Goal: Task Accomplishment & Management: Manage account settings

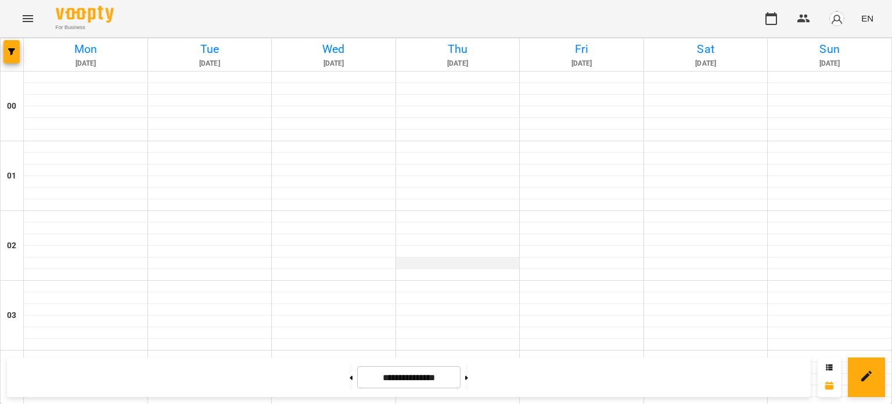
scroll to position [755, 0]
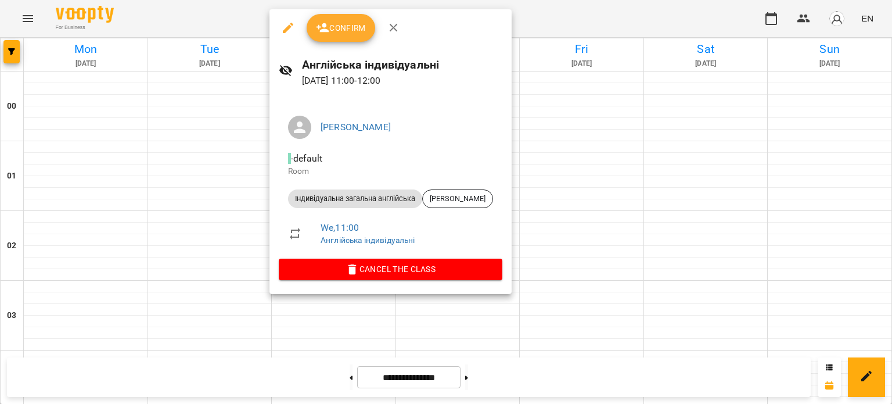
click at [325, 12] on div "Confirm" at bounding box center [390, 27] width 242 height 37
click at [324, 21] on icon "button" at bounding box center [323, 28] width 14 height 14
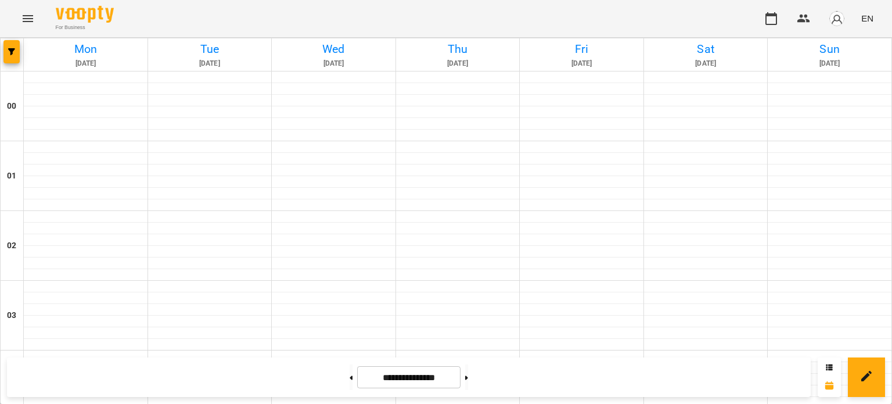
scroll to position [1058, 0]
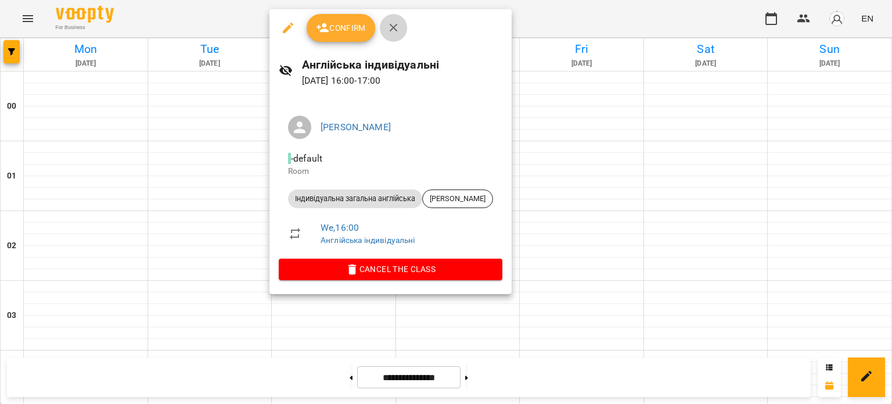
click at [391, 34] on icon "button" at bounding box center [394, 28] width 14 height 14
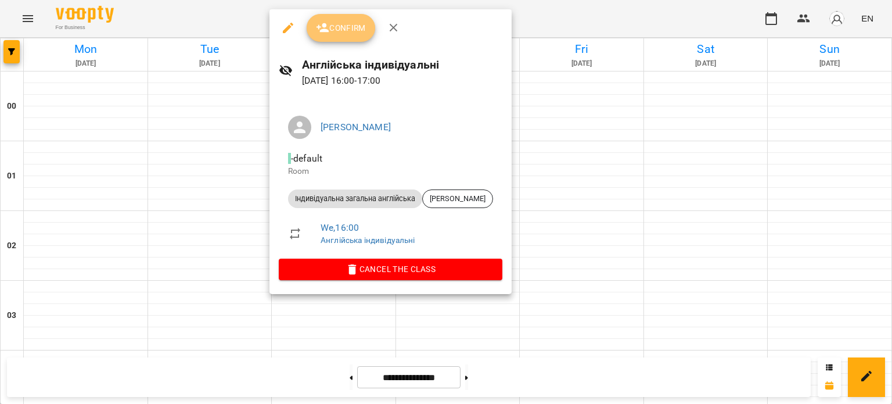
click at [333, 38] on button "Confirm" at bounding box center [341, 28] width 69 height 28
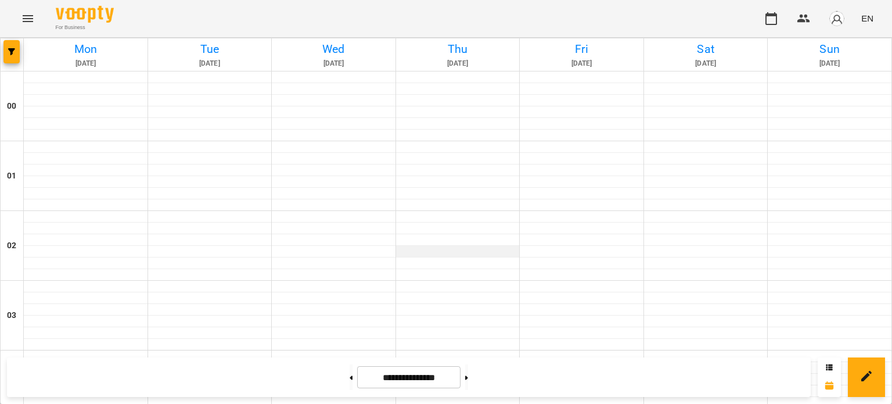
scroll to position [1083, 0]
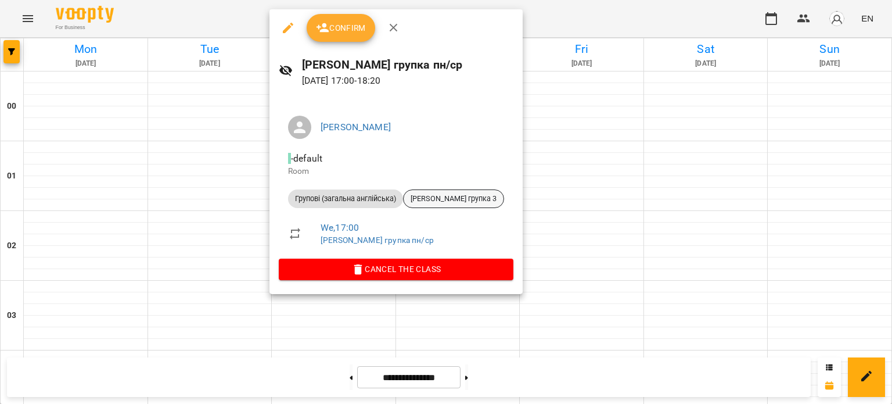
click at [412, 192] on div "[PERSON_NAME] групка 3" at bounding box center [453, 198] width 101 height 19
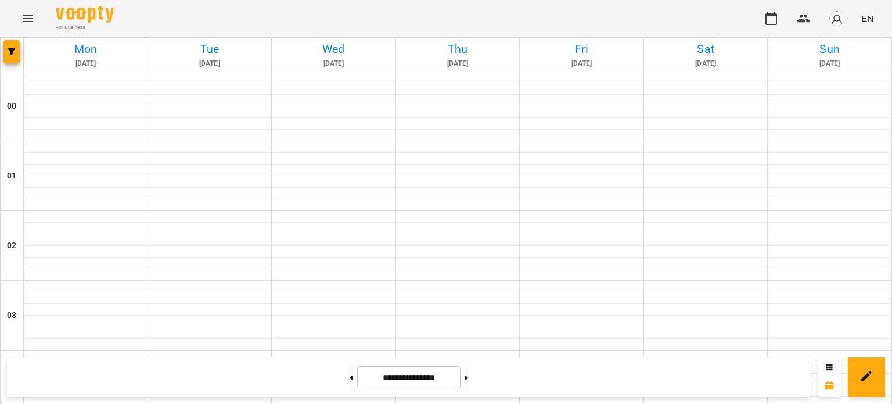
scroll to position [980, 0]
